Goal: Check status: Check status

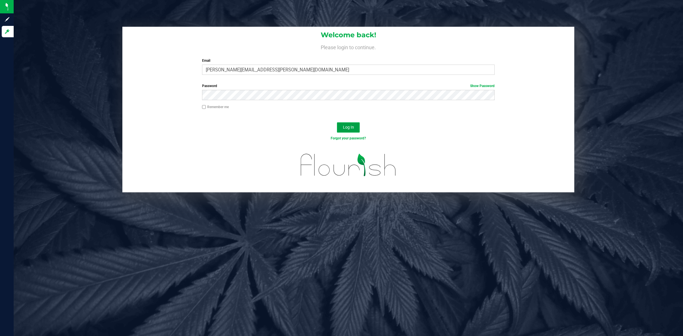
click at [346, 125] on span "Log In" at bounding box center [348, 127] width 11 height 5
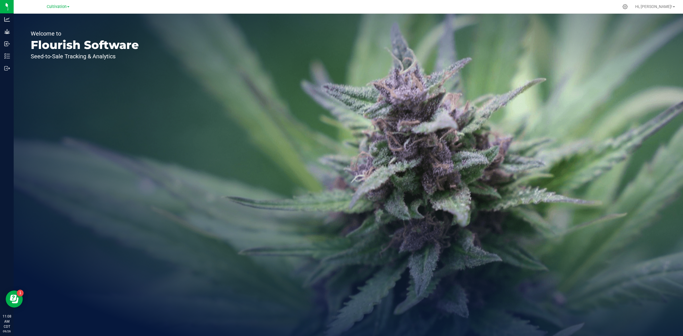
click at [55, 10] on div "Cultivation" at bounding box center [58, 6] width 23 height 7
click at [56, 7] on span "Cultivation" at bounding box center [57, 6] width 20 height 5
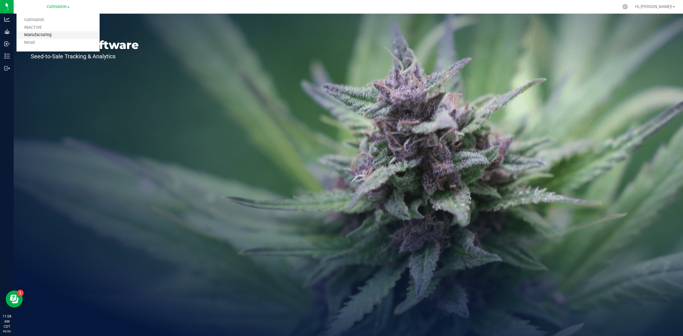
click at [45, 36] on link "Manufacturing" at bounding box center [57, 35] width 83 height 8
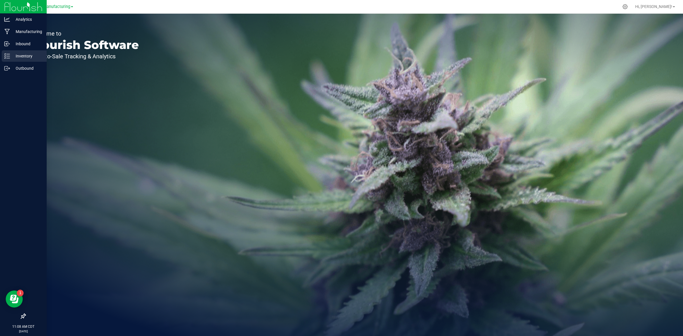
click at [12, 55] on p "Inventory" at bounding box center [27, 56] width 34 height 7
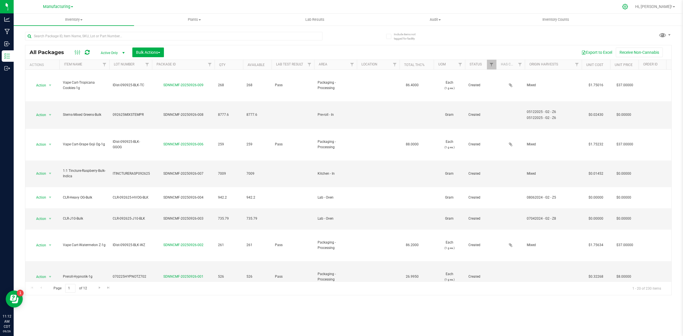
click at [628, 5] on icon at bounding box center [625, 7] width 6 height 6
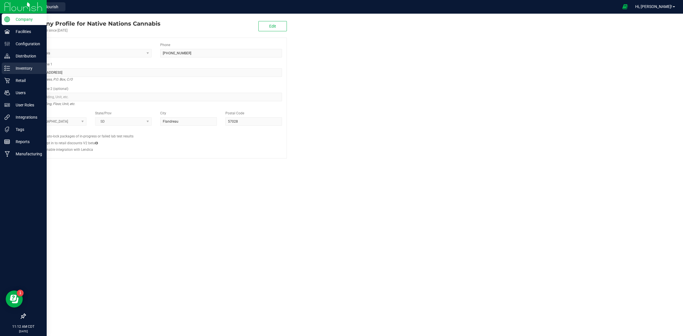
click at [7, 69] on icon at bounding box center [7, 68] width 6 height 6
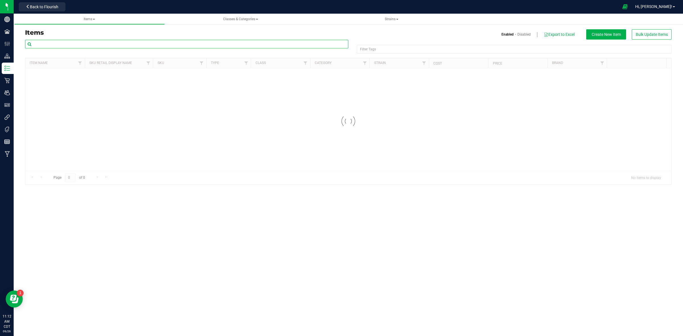
click at [93, 43] on input "text" at bounding box center [186, 44] width 323 height 9
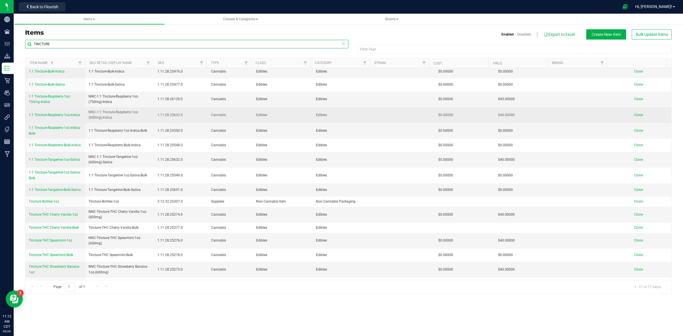
scroll to position [30, 0]
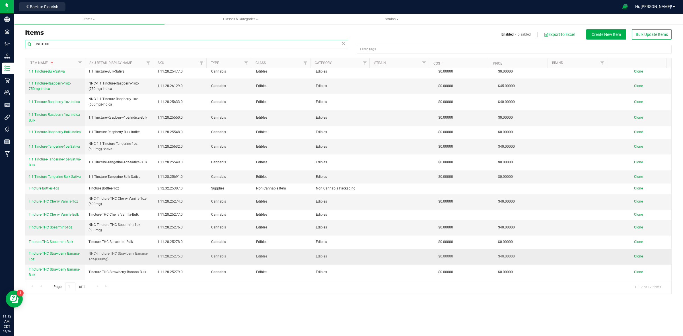
type input "TINCTURE"
click at [52, 252] on span "Tincture-THC Strawberry Banana-1oz" at bounding box center [54, 255] width 51 height 9
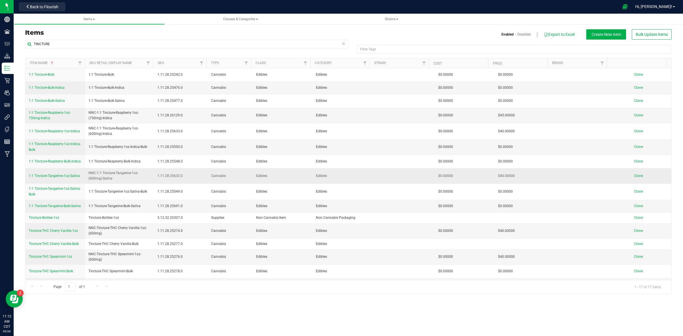
click at [61, 178] on span "1:1 Tincture-Tangerine-1oz-Sativa" at bounding box center [54, 176] width 51 height 4
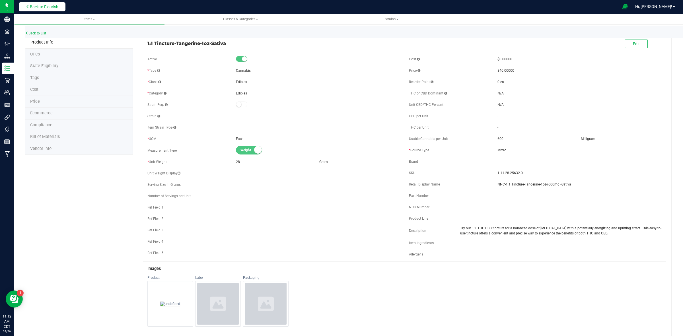
click at [37, 3] on button "Back to Flourish" at bounding box center [42, 6] width 47 height 9
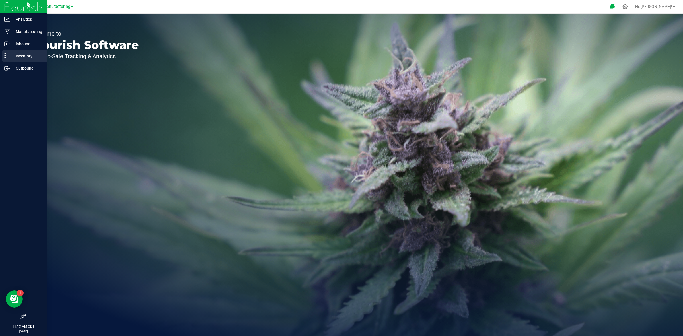
click at [21, 55] on p "Inventory" at bounding box center [27, 56] width 34 height 7
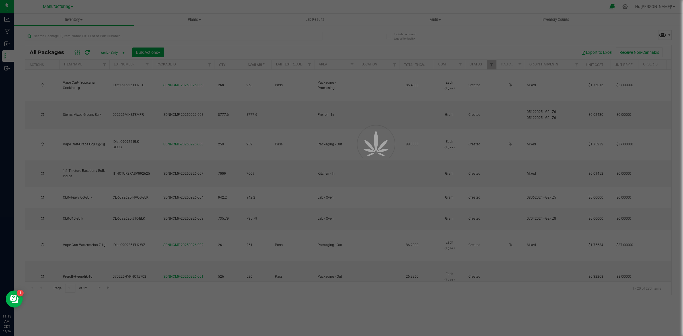
click at [660, 34] on span at bounding box center [662, 35] width 8 height 8
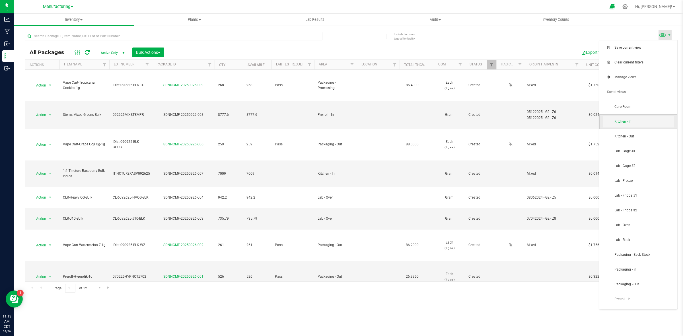
click at [627, 117] on span "Kitchen - In" at bounding box center [637, 121] width 71 height 11
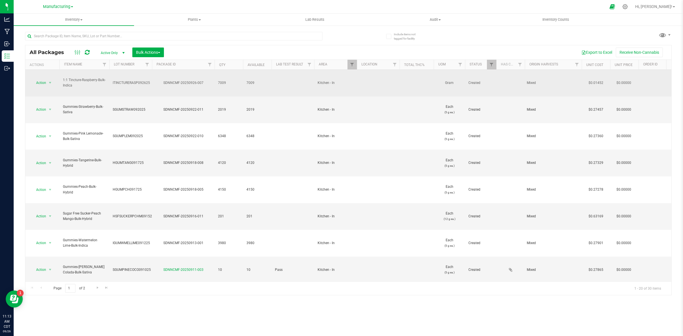
drag, startPoint x: 78, startPoint y: 81, endPoint x: 63, endPoint y: 75, distance: 16.6
click at [63, 77] on span "1:1 Tincture-Raspberry-Bulk-Indica" at bounding box center [84, 82] width 43 height 11
copy span "1:1 Tincture-Raspberry-Bulk-Indica"
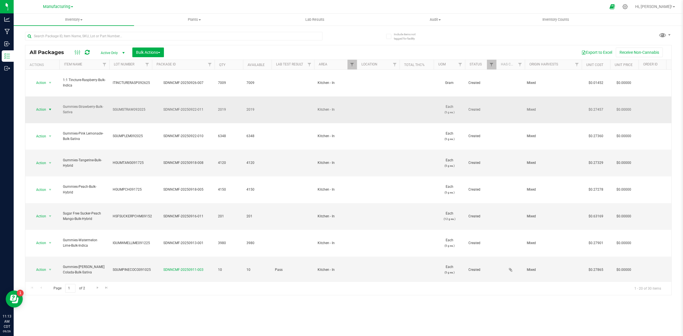
drag, startPoint x: 81, startPoint y: 96, endPoint x: 53, endPoint y: 89, distance: 29.6
copy tr "Action Adjust qty Create package Edit attributes Global inventory Locate packag…"
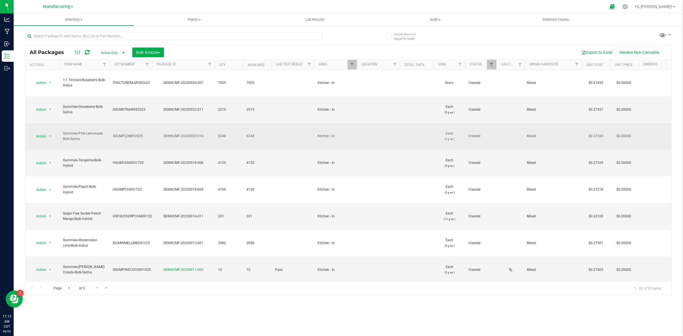
drag, startPoint x: 89, startPoint y: 113, endPoint x: 63, endPoint y: 106, distance: 27.4
click at [63, 131] on span "Gummies-Pink Lemonade-Bulk-Sativa" at bounding box center [84, 136] width 43 height 11
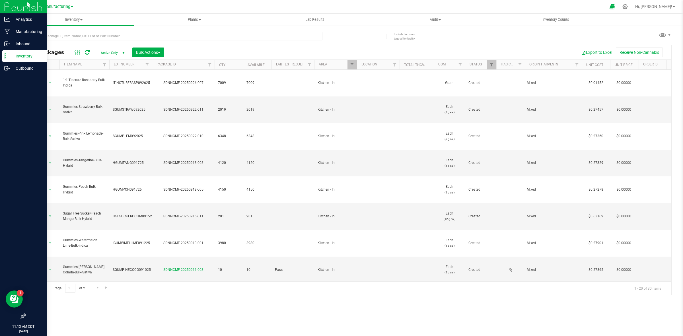
copy span "Gummies-Pink Lemonade-Bulk-Sativa"
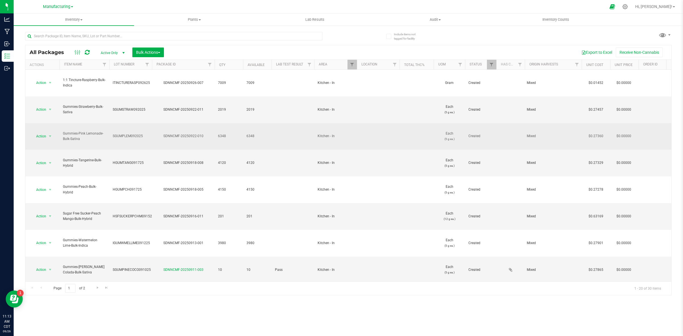
click at [106, 123] on td "Gummies-Pink Lemonade-Bulk-Sativa" at bounding box center [84, 136] width 50 height 27
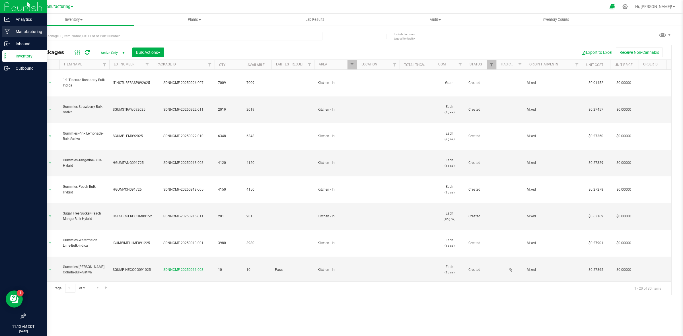
click at [32, 35] on div "Manufacturing" at bounding box center [24, 31] width 45 height 11
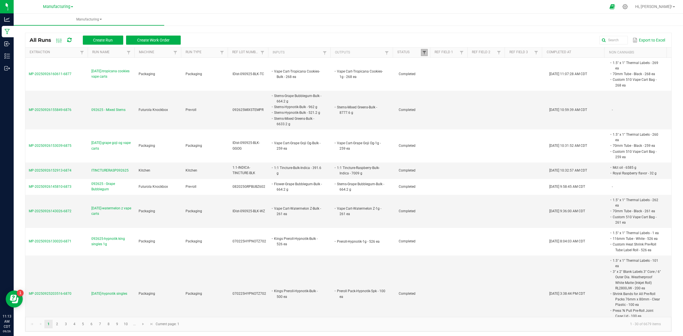
click at [422, 53] on span at bounding box center [424, 52] width 5 height 5
click at [427, 83] on li "Completed" at bounding box center [448, 83] width 55 height 7
checkbox input "false"
click at [465, 98] on button "Filter" at bounding box center [465, 103] width 28 height 13
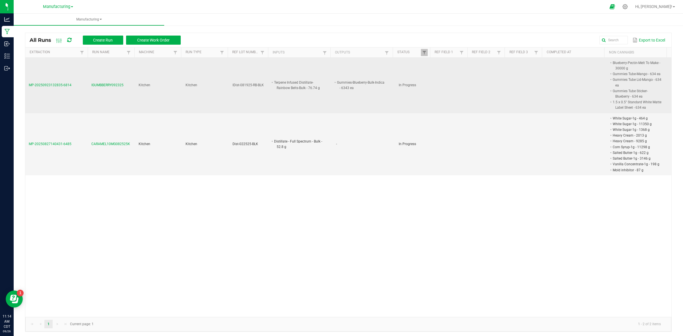
drag, startPoint x: 332, startPoint y: 82, endPoint x: 380, endPoint y: 81, distance: 48.3
click at [380, 81] on td "Gummies-Blueberry-Bulk-Indica - 6343 ea" at bounding box center [363, 85] width 63 height 55
drag, startPoint x: 379, startPoint y: 82, endPoint x: 332, endPoint y: 83, distance: 46.9
click at [336, 83] on li "Gummies-Blueberry-Bulk-Indica - 6343 ea" at bounding box center [361, 85] width 50 height 11
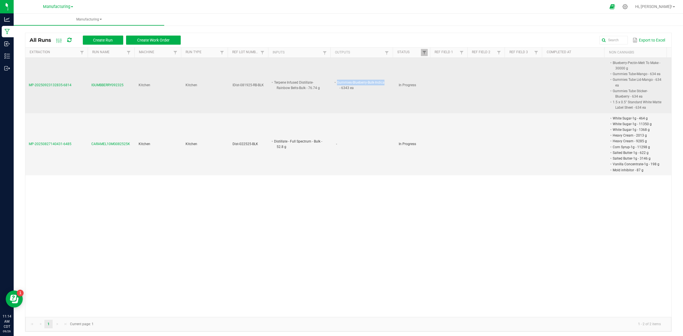
copy li "Gummies-Blueberry-Bulk-Indica"
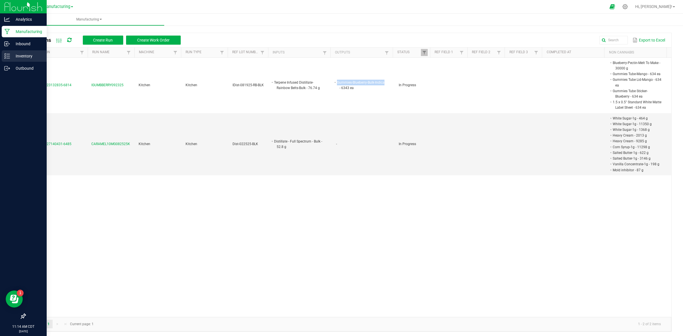
click at [8, 56] on icon at bounding box center [7, 56] width 6 height 6
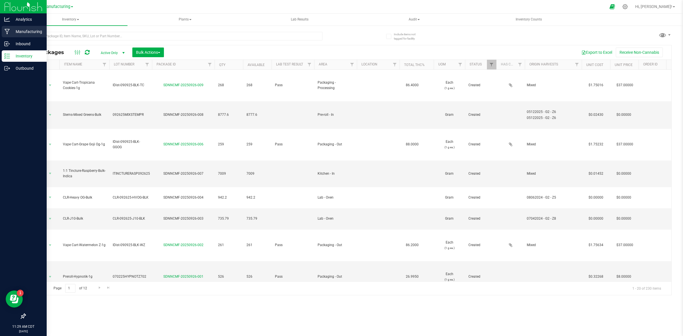
click at [20, 37] on div "Manufacturing" at bounding box center [24, 31] width 45 height 11
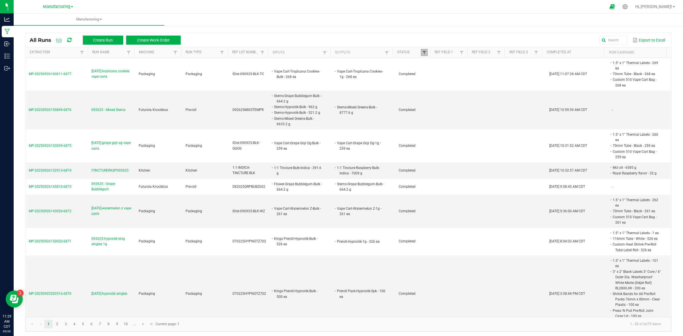
click at [422, 53] on span at bounding box center [424, 52] width 5 height 5
click at [438, 85] on li "Completed" at bounding box center [448, 83] width 55 height 7
checkbox input "false"
click at [461, 103] on button "Filter" at bounding box center [465, 103] width 28 height 13
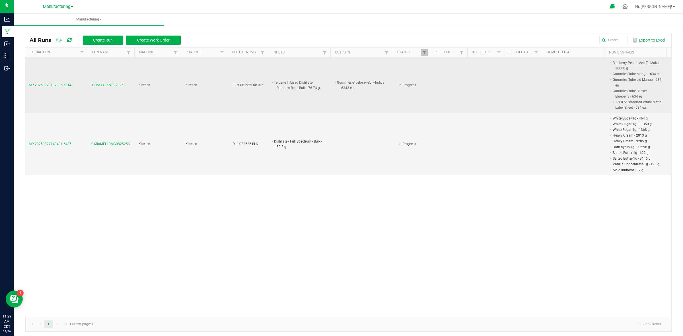
click at [109, 87] on span "IGUMBBERRY092325" at bounding box center [107, 84] width 32 height 5
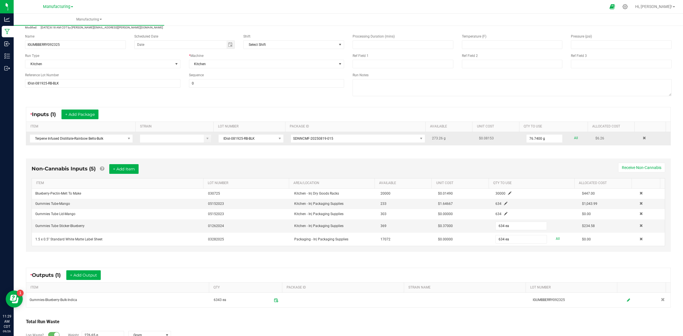
scroll to position [69, 0]
